Goal: Task Accomplishment & Management: Manage account settings

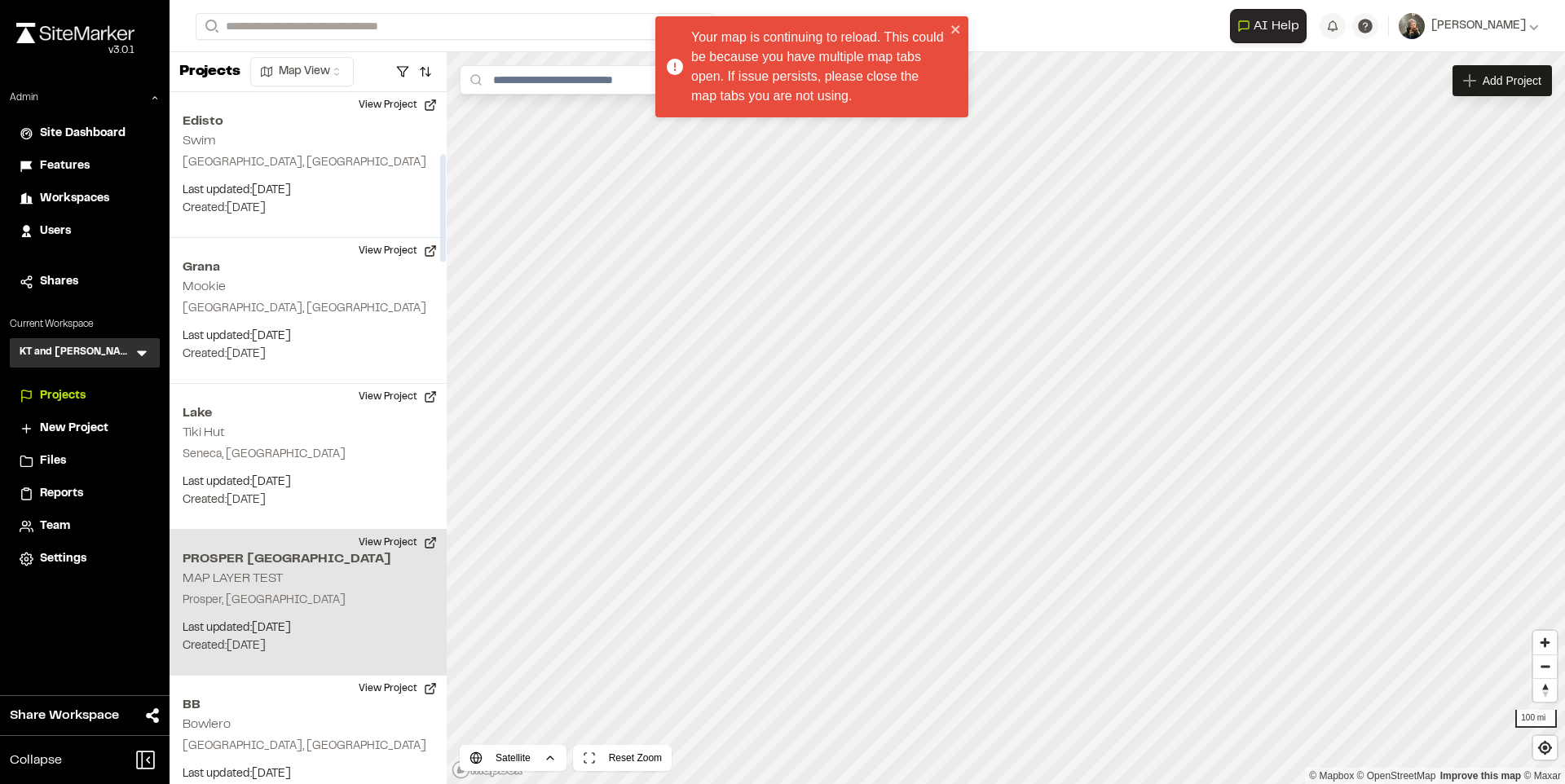
scroll to position [396, 0]
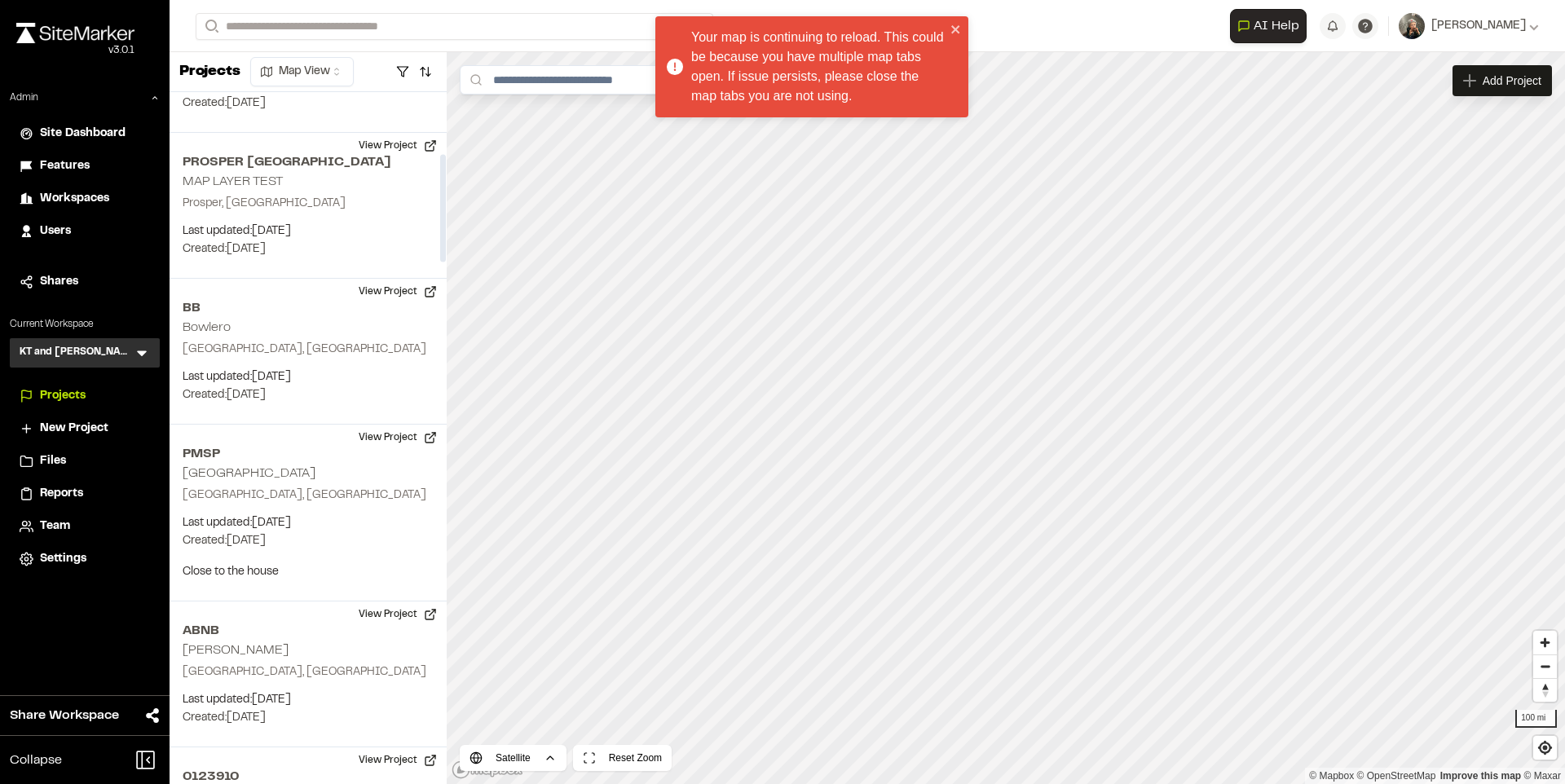
click at [65, 277] on span "Shares" at bounding box center [59, 282] width 38 height 18
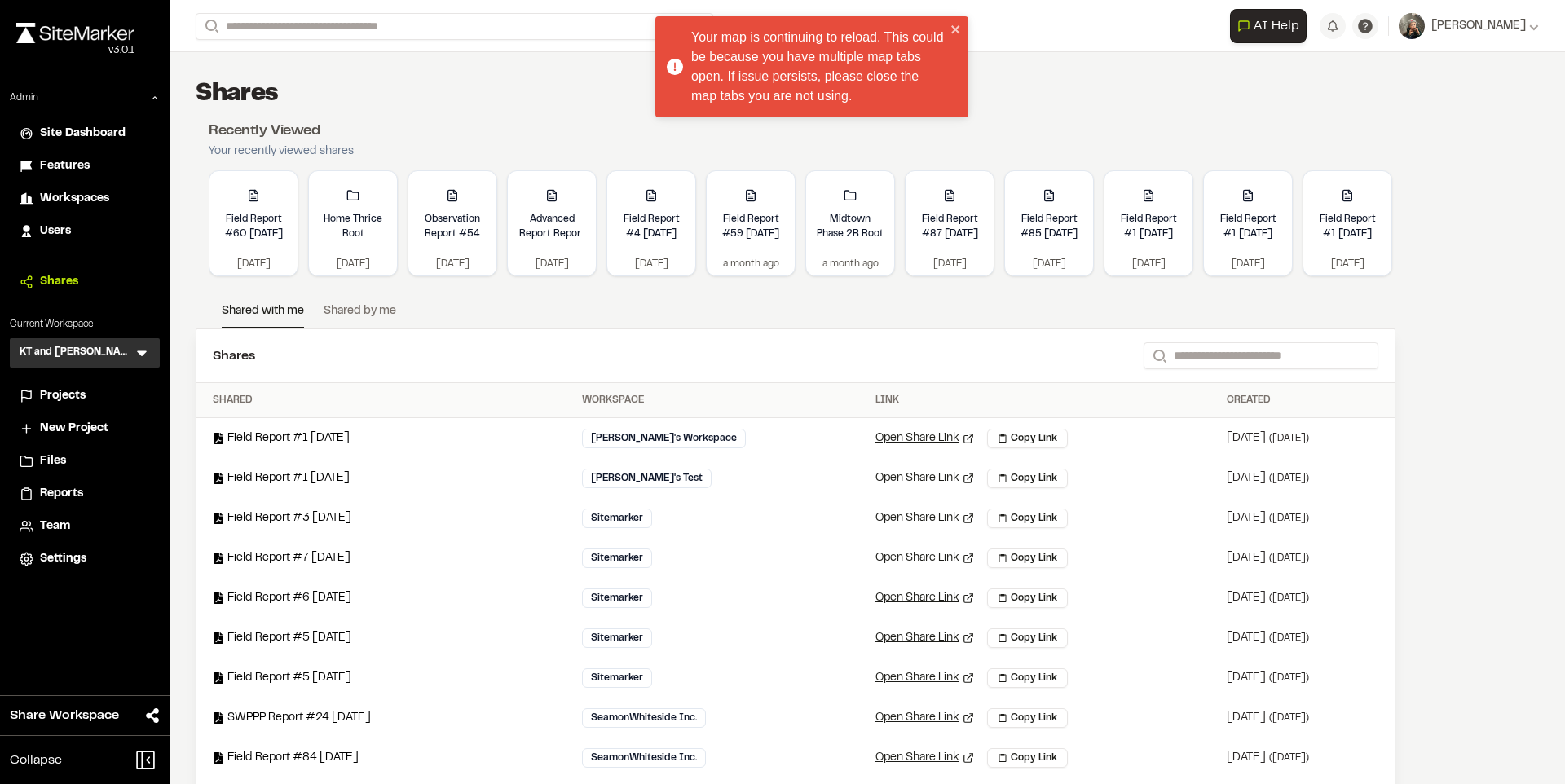
click at [379, 308] on link "Shared by me" at bounding box center [360, 314] width 72 height 24
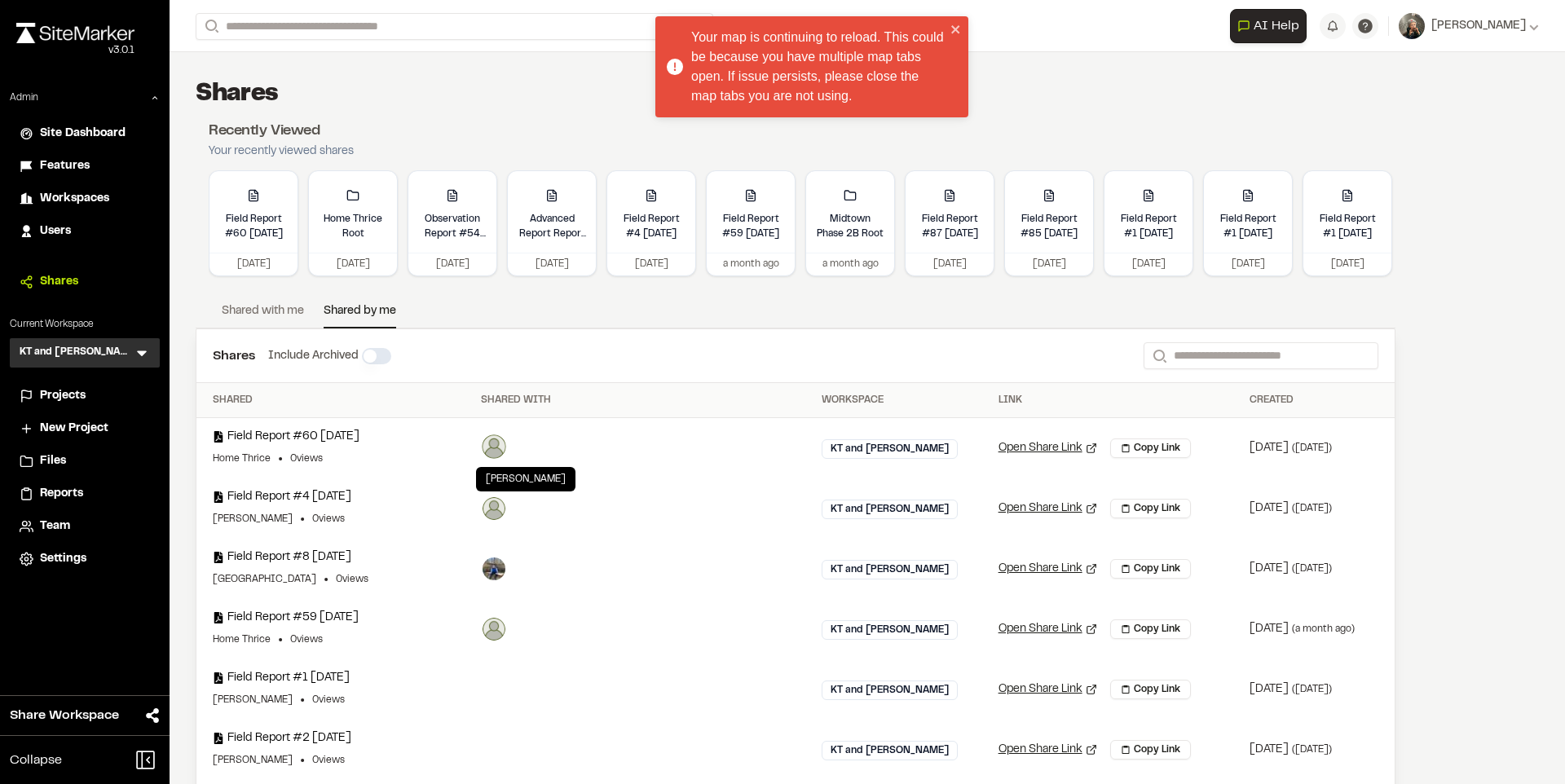
click at [506, 456] on img at bounding box center [494, 446] width 23 height 23
click at [506, 516] on img at bounding box center [494, 507] width 23 height 23
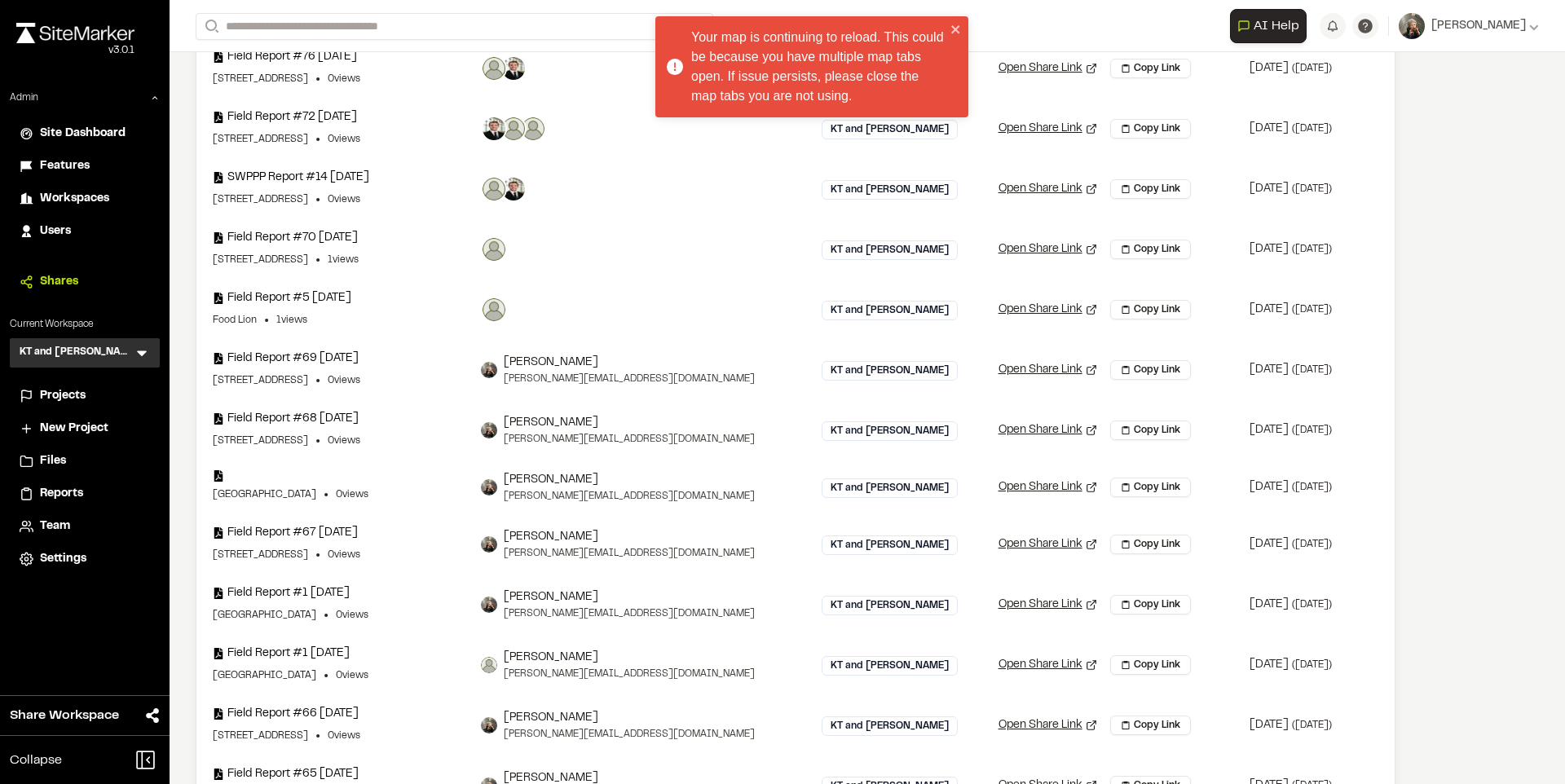
scroll to position [1632, 0]
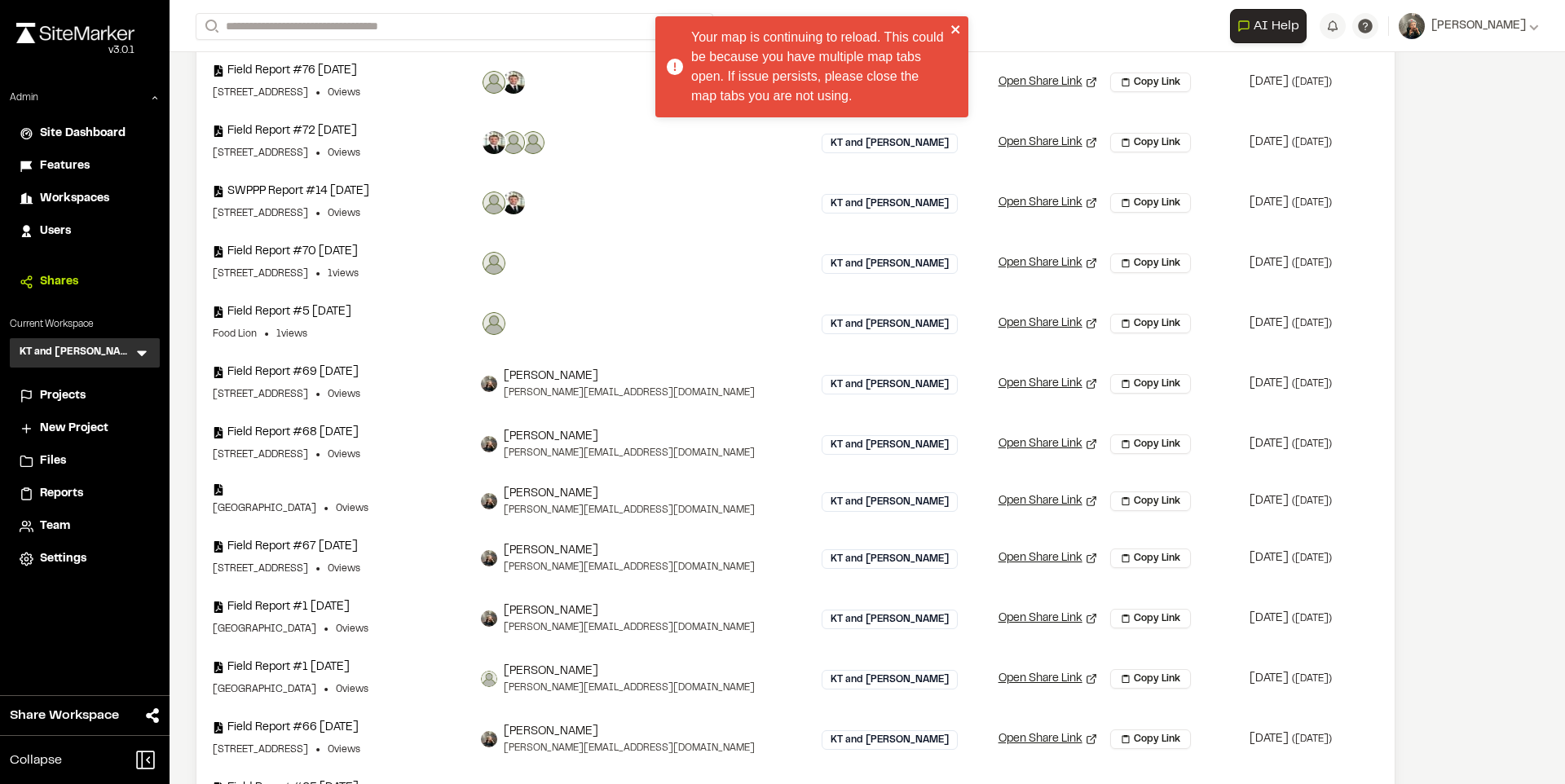
click at [957, 25] on icon "close" at bounding box center [956, 28] width 12 height 13
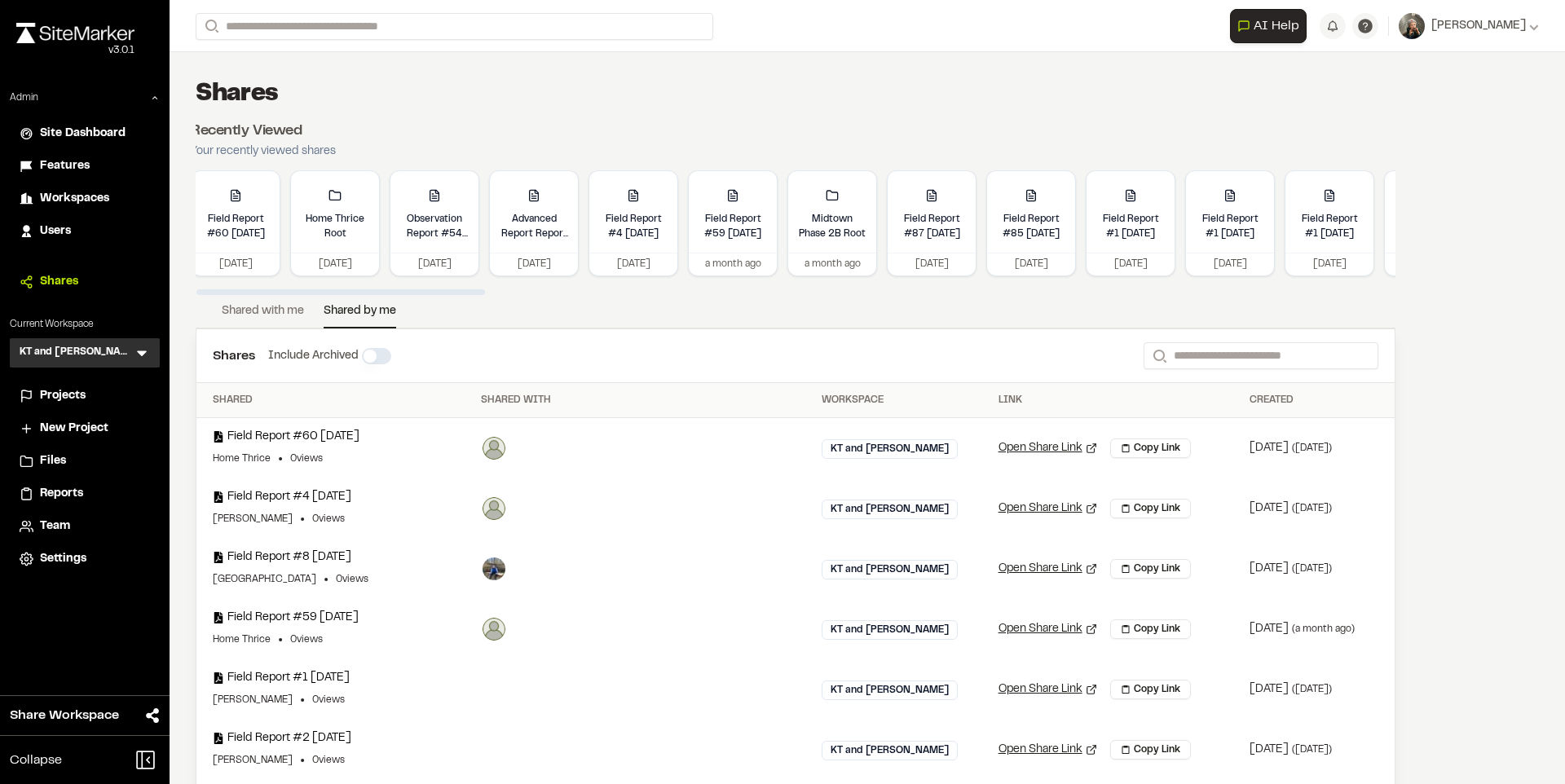
scroll to position [0, 0]
